Goal: Navigation & Orientation: Find specific page/section

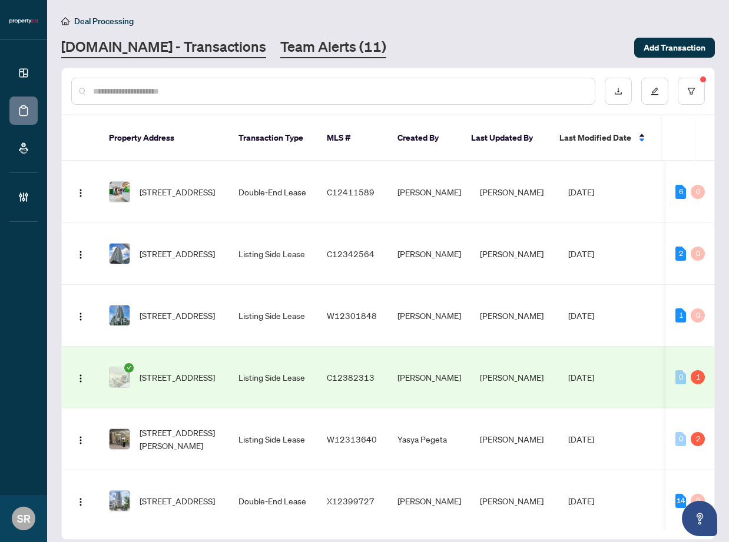
click at [280, 39] on link "Team Alerts (11)" at bounding box center [333, 47] width 106 height 21
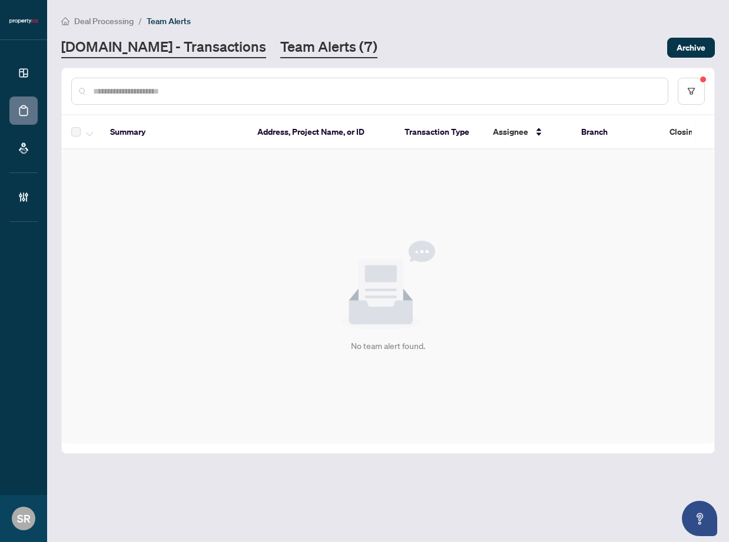
click at [170, 37] on link "[DOMAIN_NAME] - Transactions" at bounding box center [163, 47] width 205 height 21
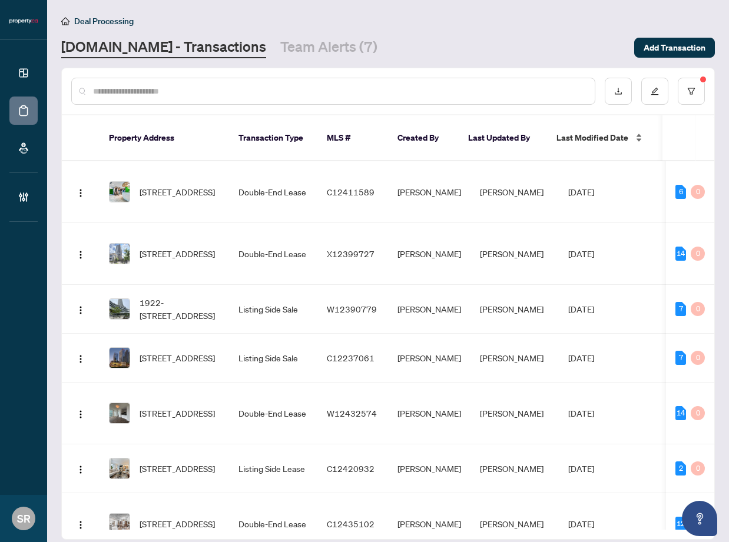
click at [582, 131] on span "Last Modified Date" at bounding box center [593, 137] width 72 height 13
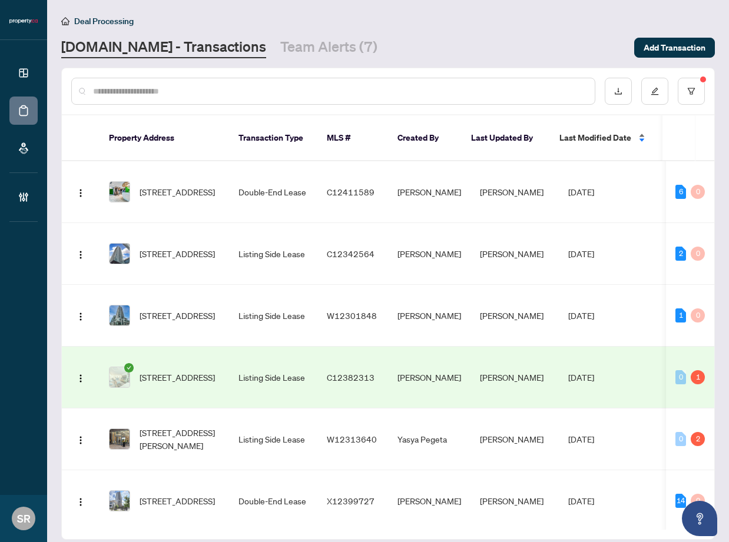
click at [582, 131] on span "Last Modified Date" at bounding box center [596, 137] width 72 height 13
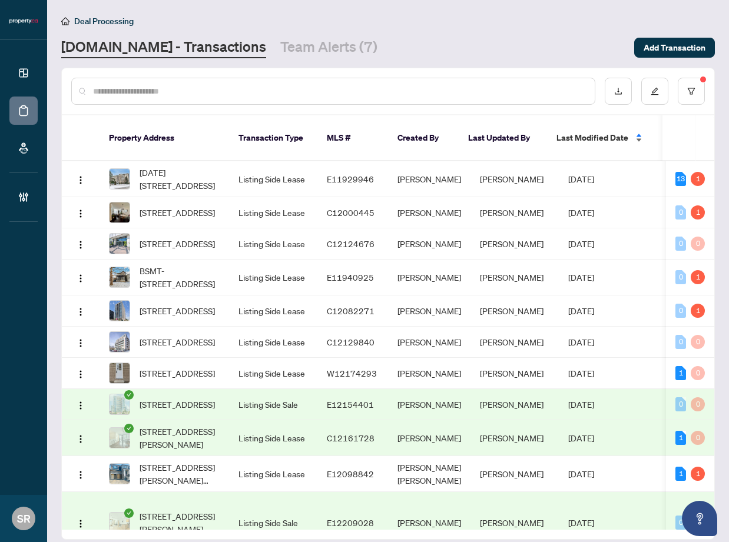
click at [582, 131] on span "Last Modified Date" at bounding box center [593, 137] width 72 height 13
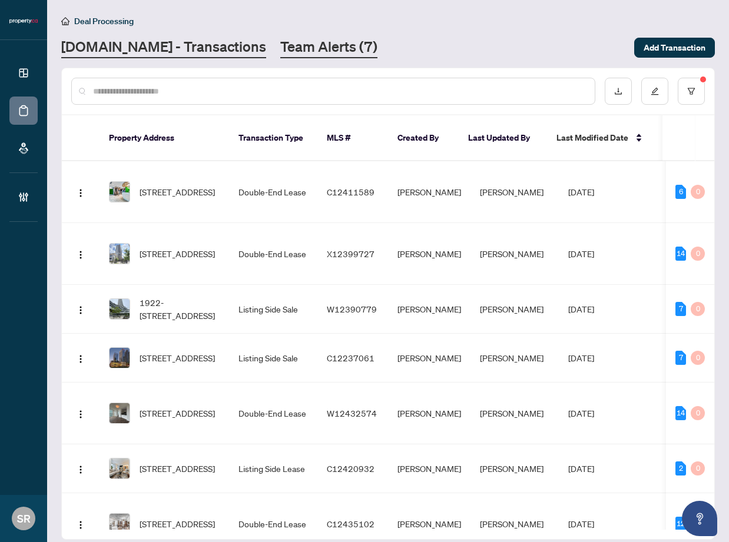
click at [281, 45] on link "Team Alerts (7)" at bounding box center [328, 47] width 97 height 21
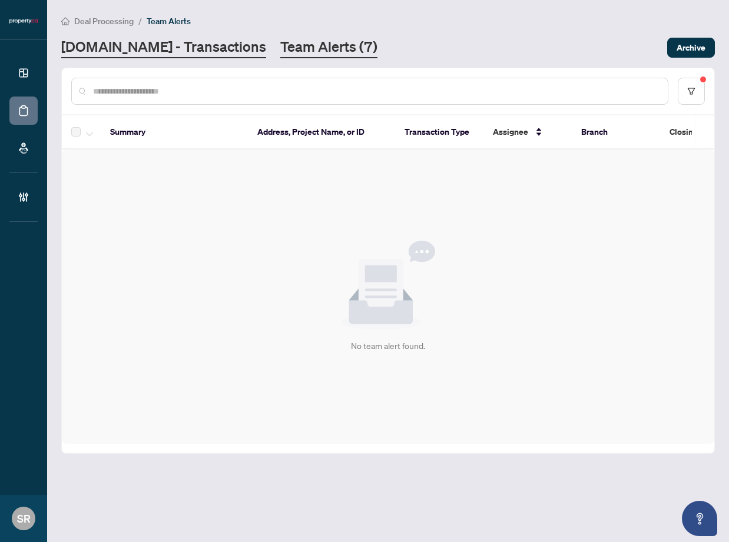
click at [182, 47] on link "[DOMAIN_NAME] - Transactions" at bounding box center [163, 47] width 205 height 21
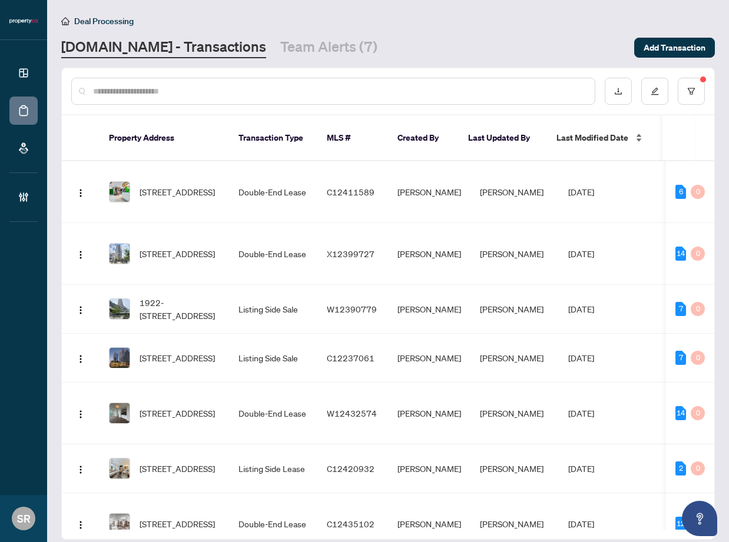
click at [585, 131] on span "Last Modified Date" at bounding box center [593, 137] width 72 height 13
